Goal: Check status: Check status

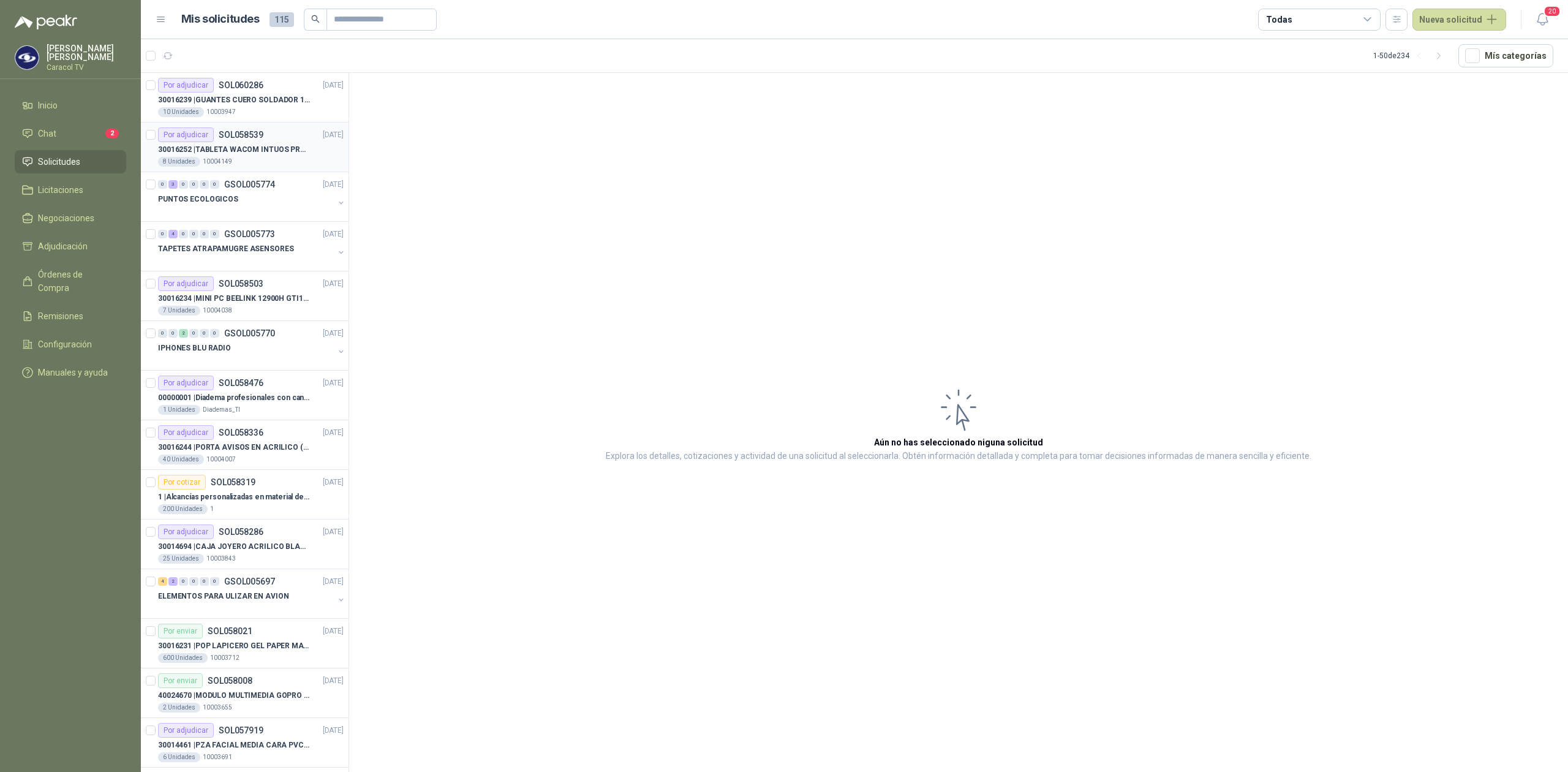
click at [241, 155] on p "30016252 | TABLETA WACOM INTUOS PRO LARGE PTK870K0A" at bounding box center [234, 150] width 153 height 11
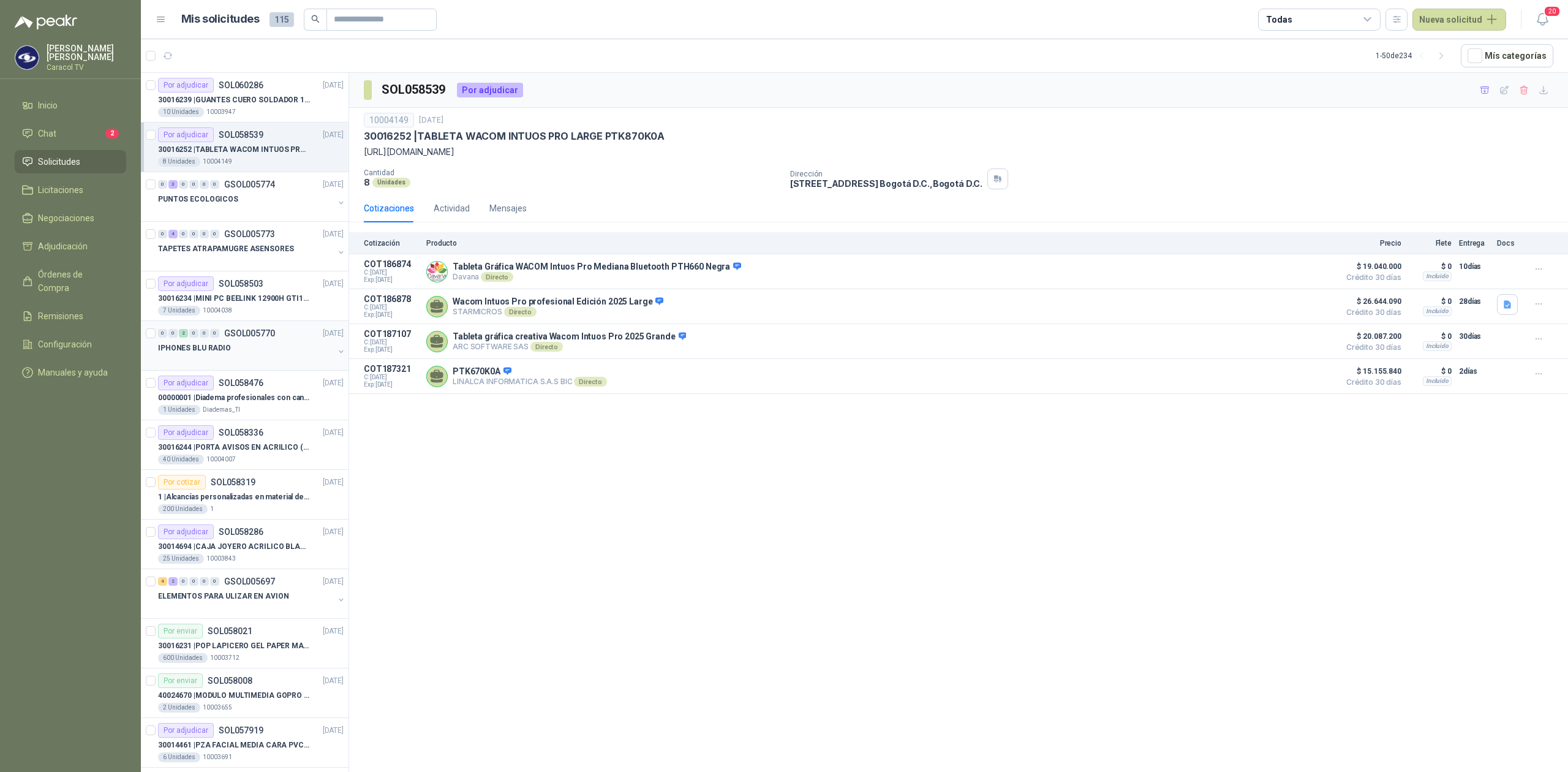
click at [249, 326] on div "0 0 2 0 0 0 GSOL005770 [DATE] IPHONES BLU RADIO" at bounding box center [244, 346] width 207 height 50
click at [248, 355] on div "IPHONES BLU RADIO" at bounding box center [246, 347] width 176 height 15
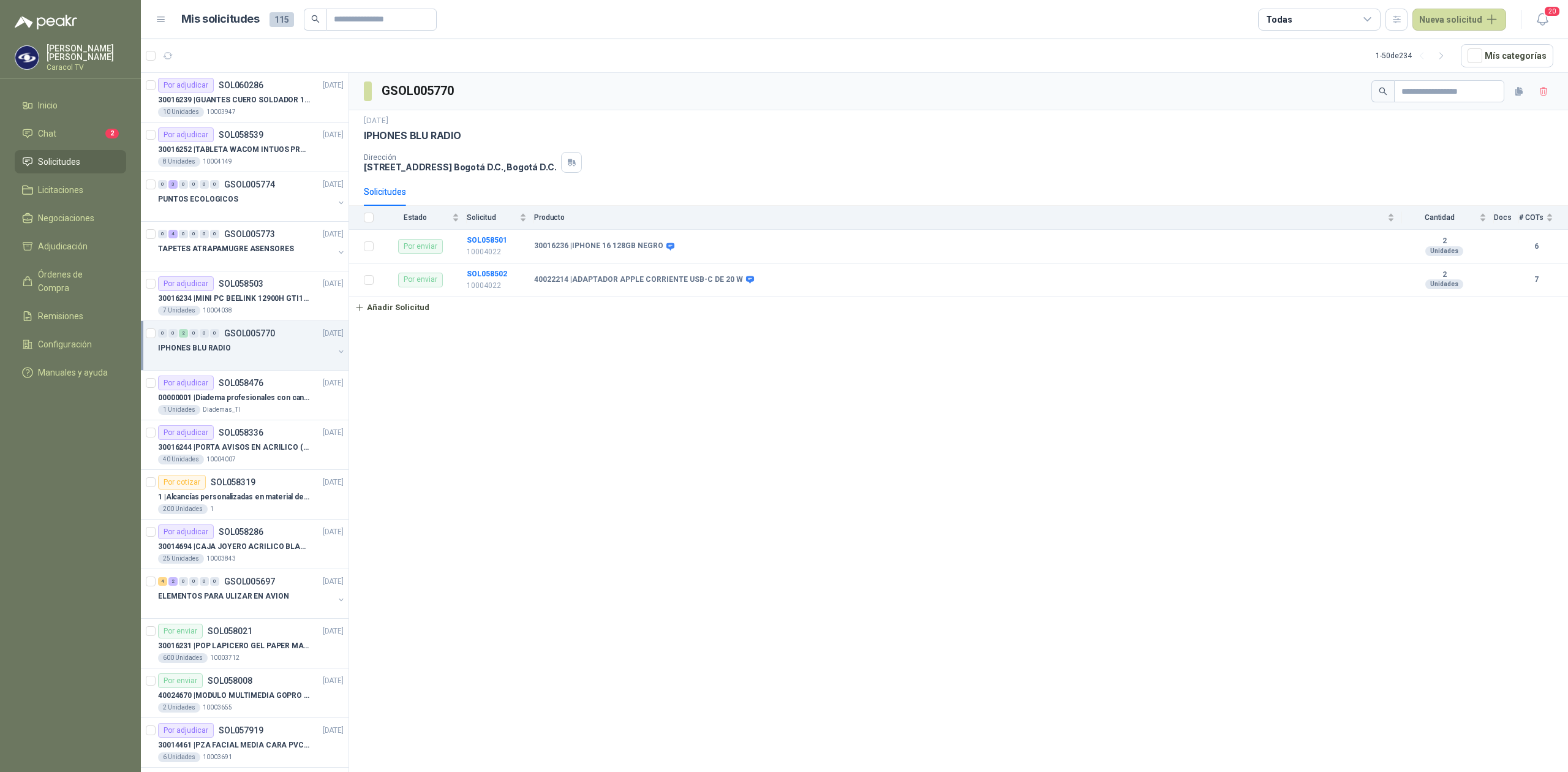
click at [285, 359] on div at bounding box center [246, 360] width 176 height 10
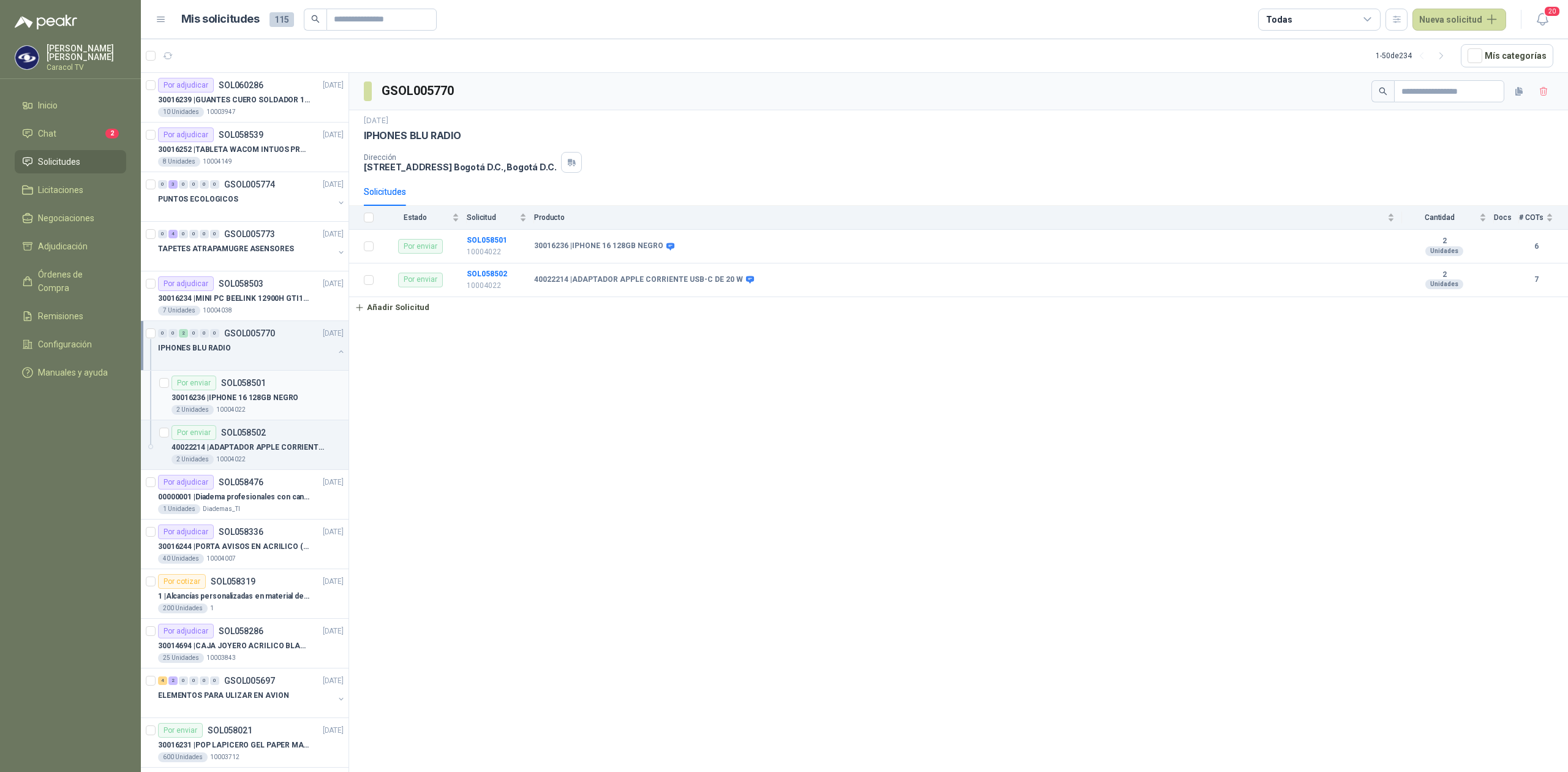
click at [290, 403] on p "30016236 | IPHONE 16 128GB NEGRO" at bounding box center [235, 398] width 127 height 11
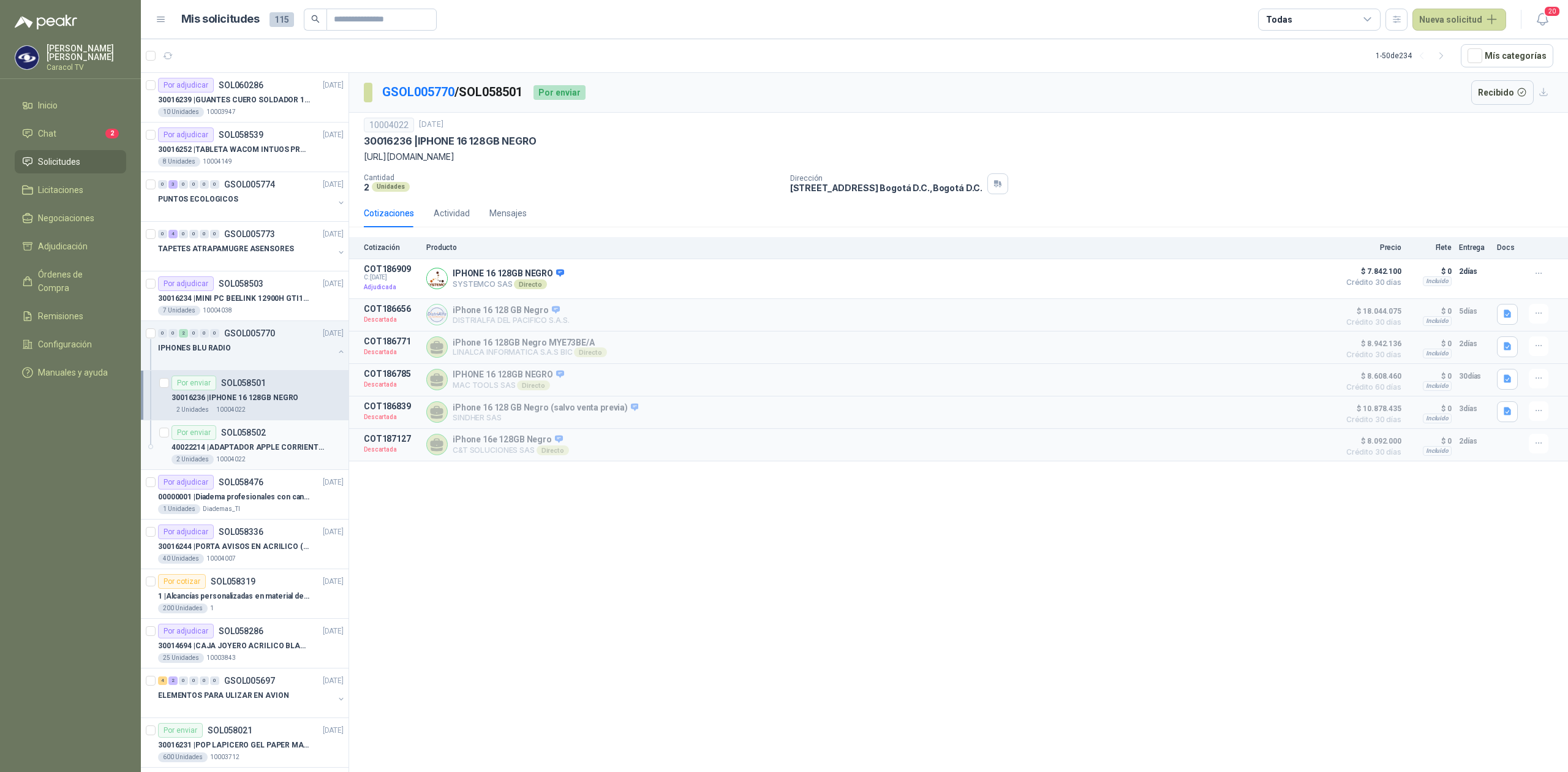
click at [262, 466] on article "Por enviar SOL058502 40022214 | ADAPTADOR APPLE CORRIENTE USB-C DE 20 W 2 Unida…" at bounding box center [244, 445] width 207 height 50
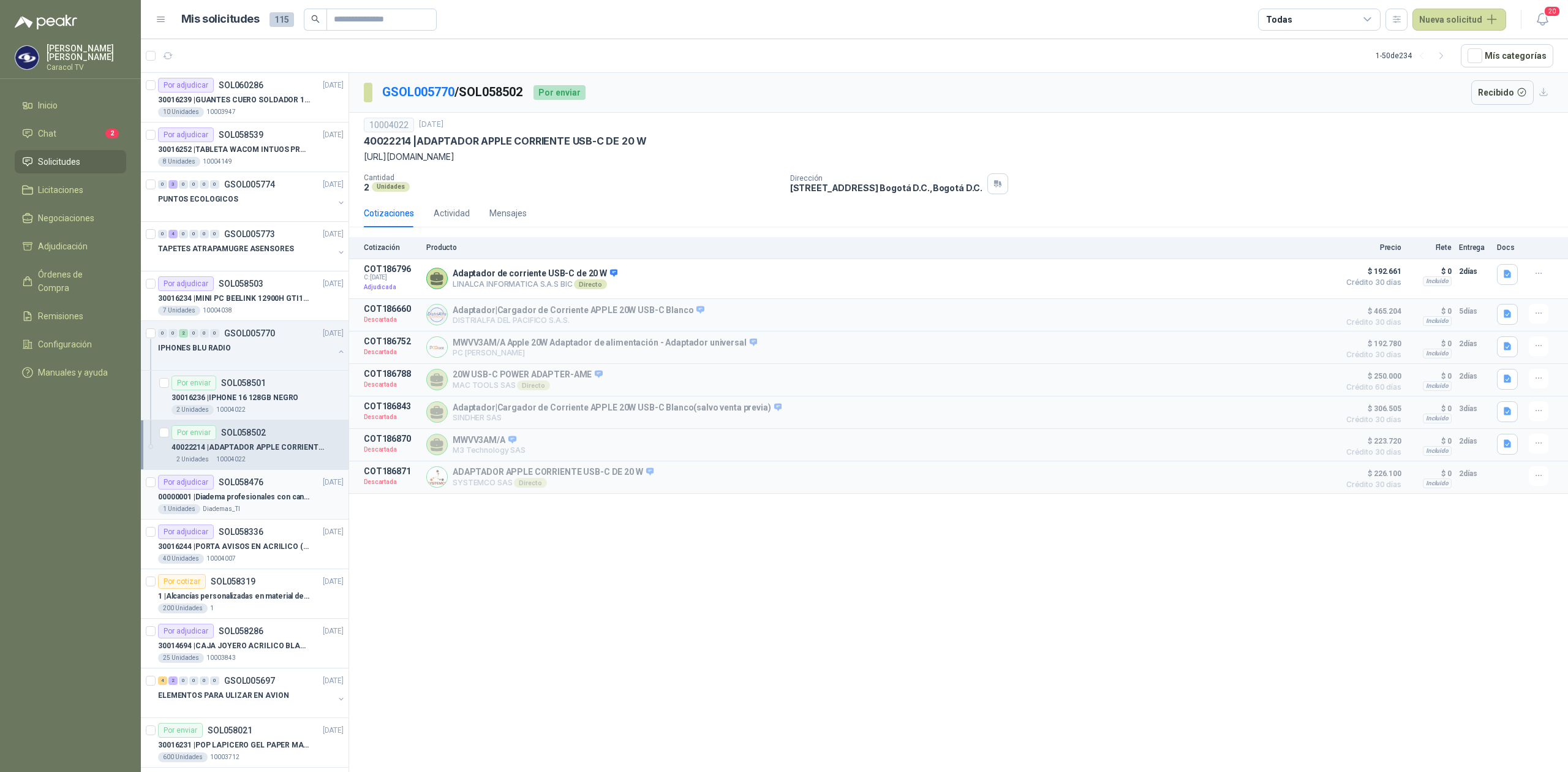
click at [267, 503] on p "00000001 | Diadema profesionales con cancelación de ruido en micrófono" at bounding box center [234, 497] width 153 height 11
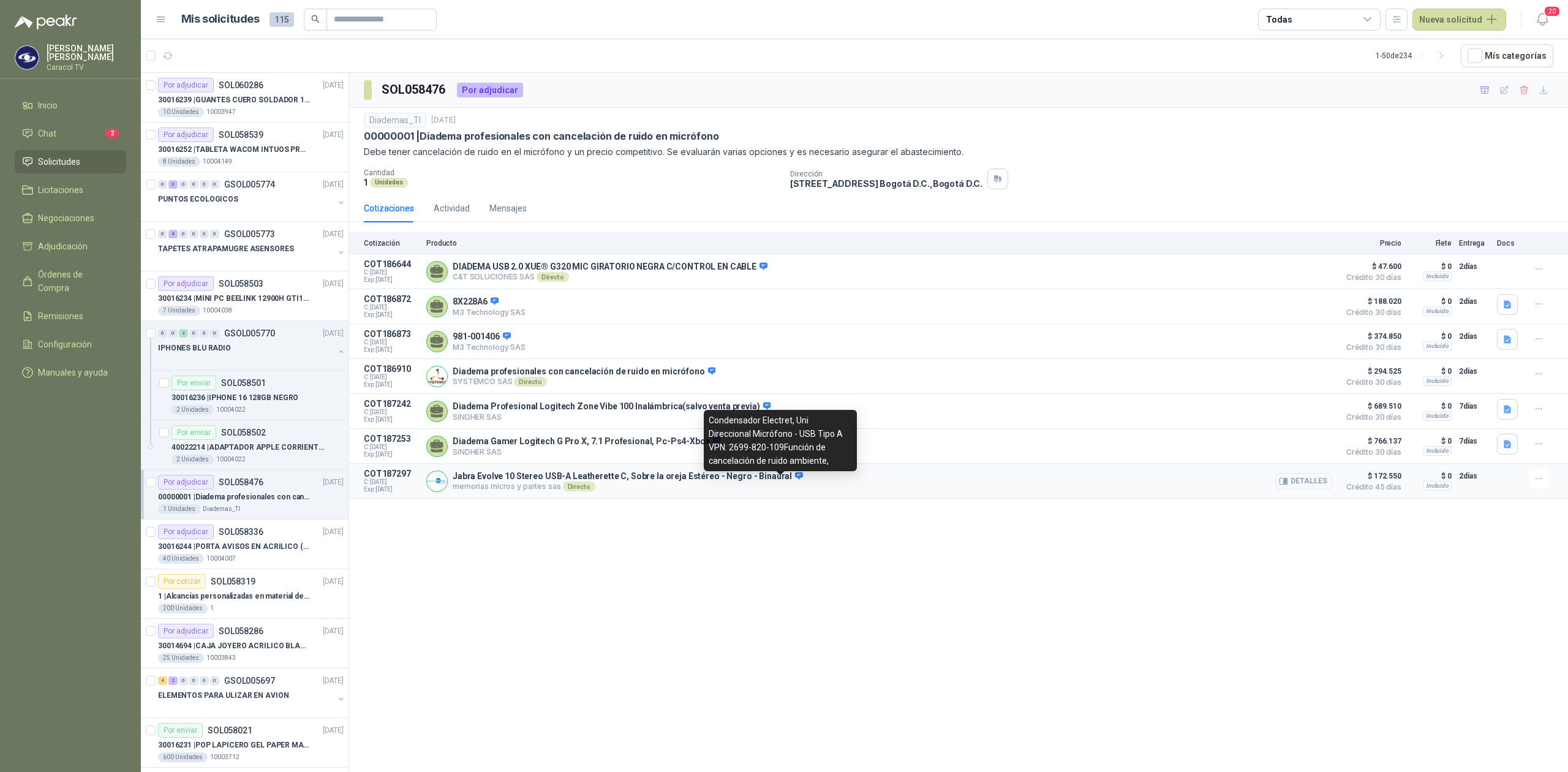
click at [794, 479] on icon at bounding box center [799, 475] width 9 height 9
click at [1313, 489] on button "Detalles" at bounding box center [1304, 481] width 57 height 17
